Goal: Task Accomplishment & Management: Manage account settings

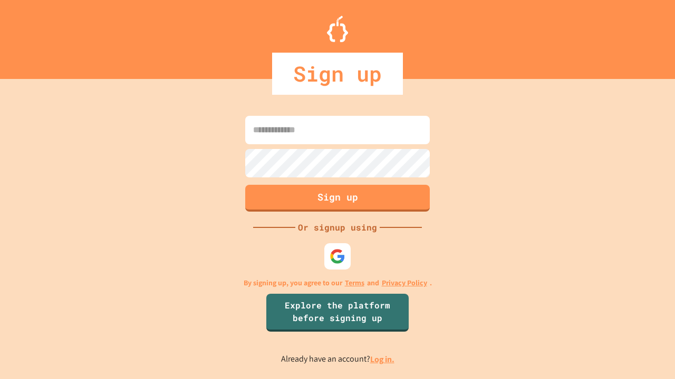
click at [383, 359] on link "Log in." at bounding box center [382, 359] width 24 height 11
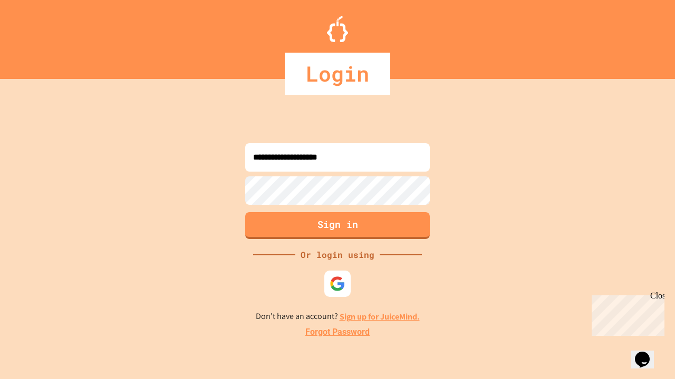
type input "**********"
